Goal: Task Accomplishment & Management: Use online tool/utility

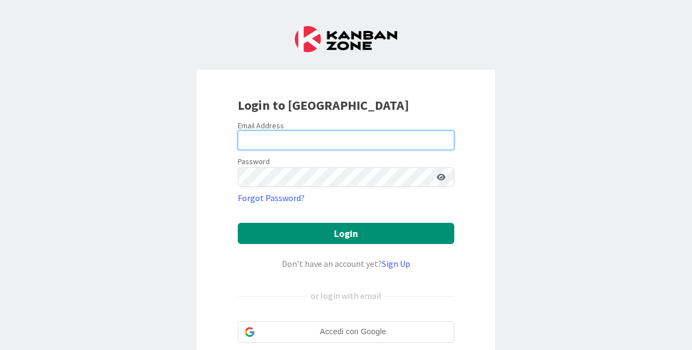
type input "[EMAIL_ADDRESS][DOMAIN_NAME]"
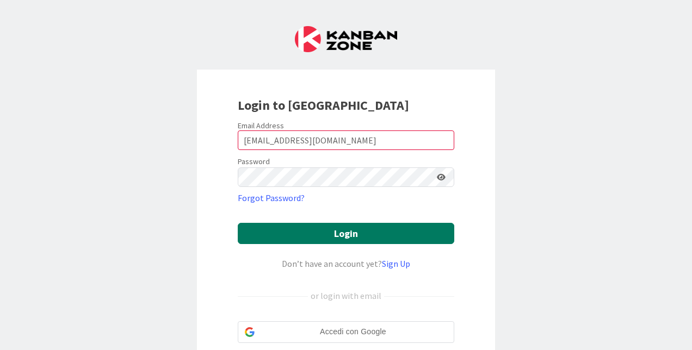
click at [333, 239] on button "Login" at bounding box center [346, 233] width 216 height 21
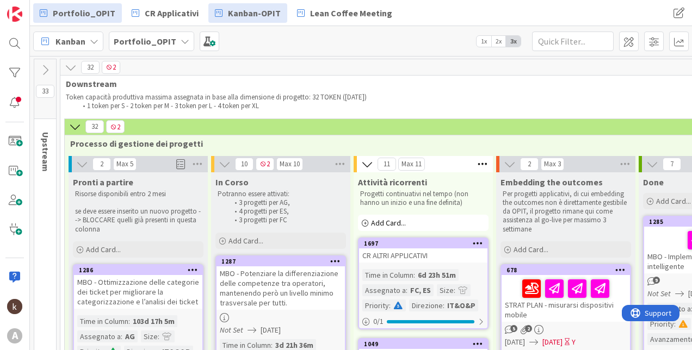
click at [208, 19] on link "Kanban-OPIT" at bounding box center [247, 13] width 79 height 20
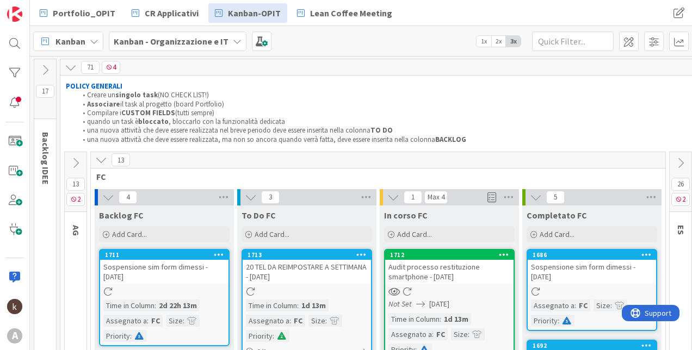
click at [99, 165] on icon at bounding box center [101, 160] width 12 height 12
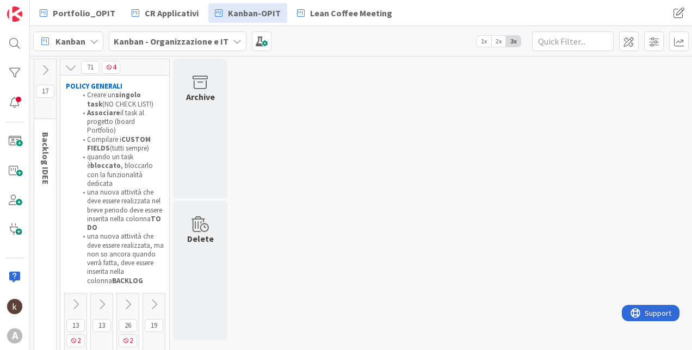
click at [125, 273] on div "71 4 POLICY GENERALI Creare un singolo task (NO CHECK LIST!) Associare il task …" at bounding box center [115, 271] width 110 height 425
click at [128, 298] on icon at bounding box center [128, 304] width 12 height 12
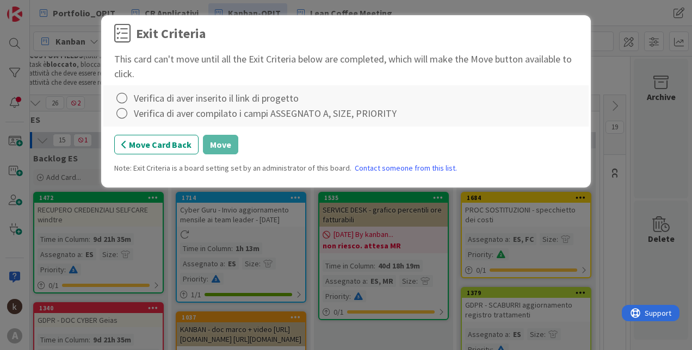
scroll to position [60, 100]
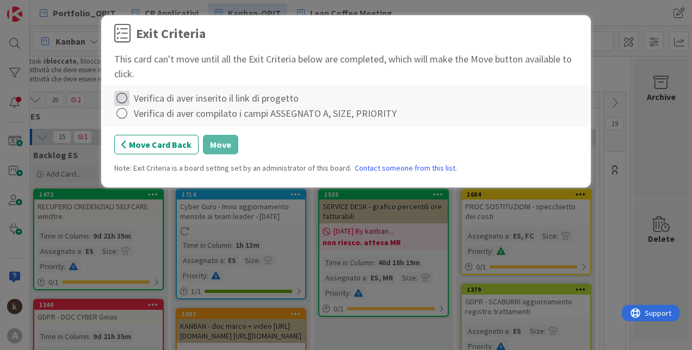
click at [122, 94] on icon at bounding box center [121, 98] width 15 height 15
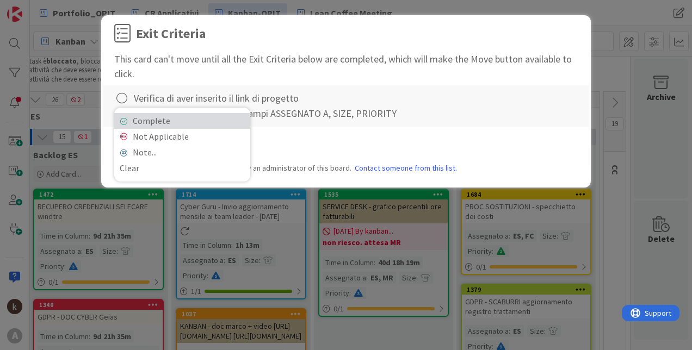
click at [122, 124] on link "Complete" at bounding box center [182, 121] width 136 height 16
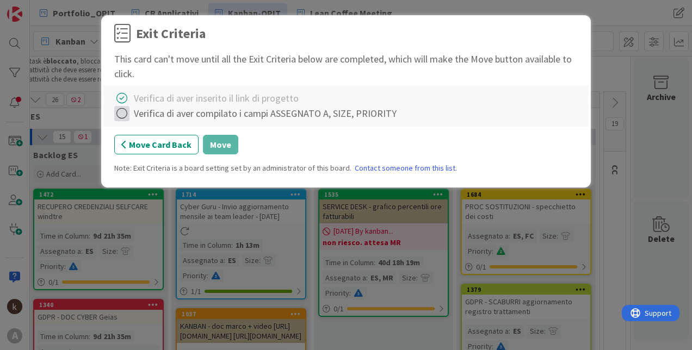
click at [122, 119] on icon at bounding box center [121, 113] width 15 height 15
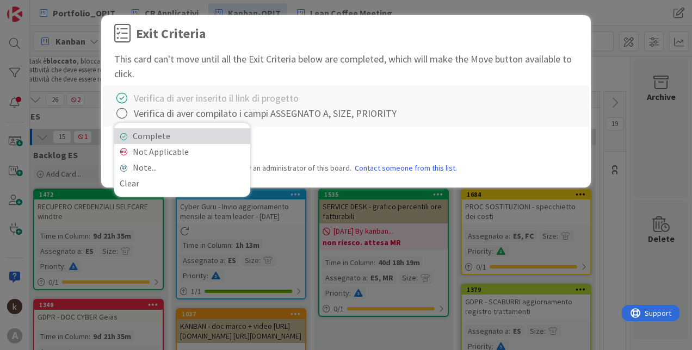
click at [130, 142] on link "Complete" at bounding box center [182, 136] width 136 height 16
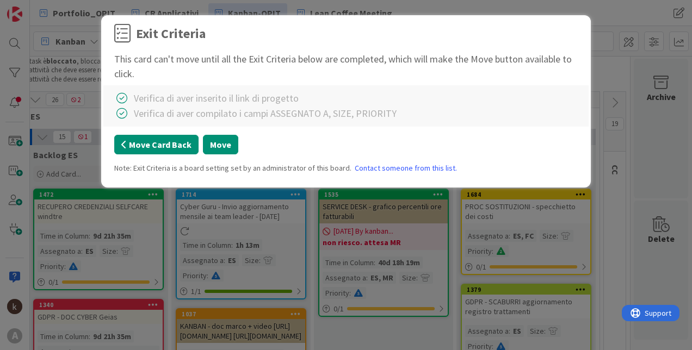
click at [131, 154] on button "Move Card Back" at bounding box center [156, 145] width 84 height 20
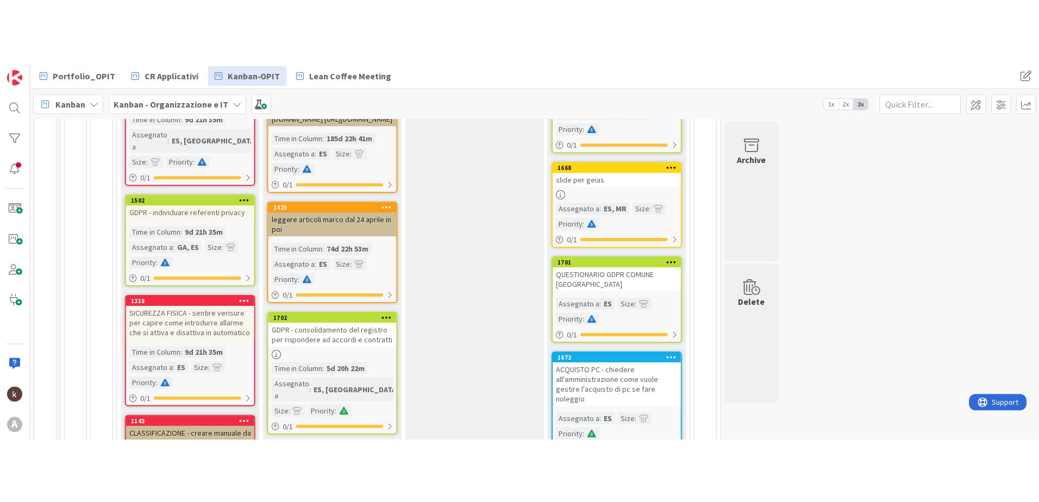
scroll to position [340, 0]
